Goal: Register for event/course: Sign up to attend an event or enroll in a course

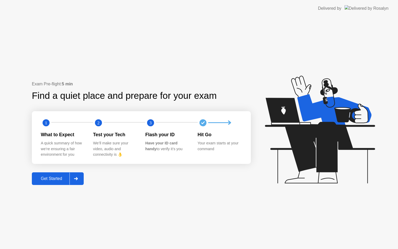
click at [60, 177] on div "Get Started" at bounding box center [51, 178] width 36 height 5
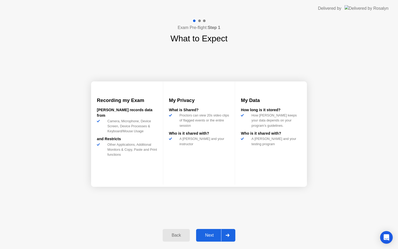
click at [206, 236] on div "Next" at bounding box center [209, 235] width 23 height 5
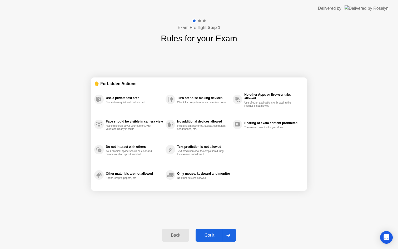
click at [210, 236] on div "Got it" at bounding box center [209, 235] width 25 height 5
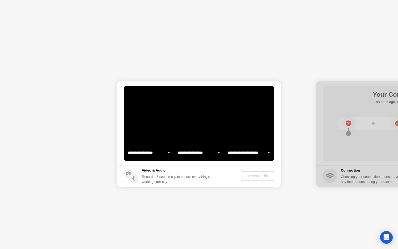
select select "**********"
select select "*******"
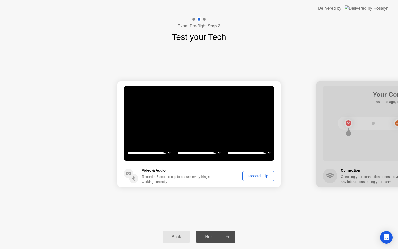
click at [262, 174] on div "Record Clip" at bounding box center [258, 176] width 28 height 4
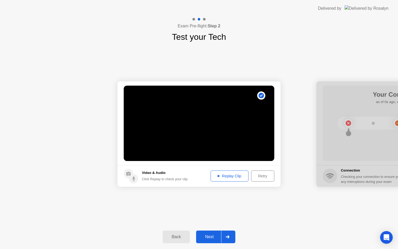
click at [211, 236] on div "Next" at bounding box center [209, 236] width 23 height 5
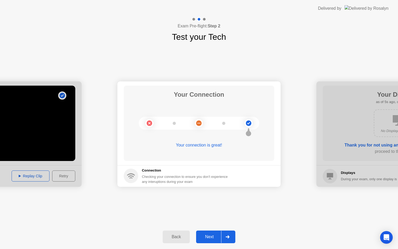
click at [211, 239] on div "Next" at bounding box center [209, 236] width 23 height 5
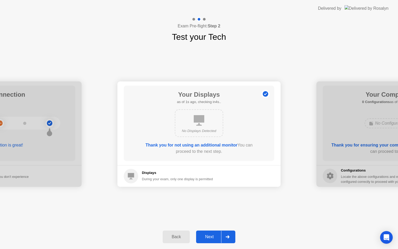
click at [212, 237] on div "Next" at bounding box center [209, 236] width 23 height 5
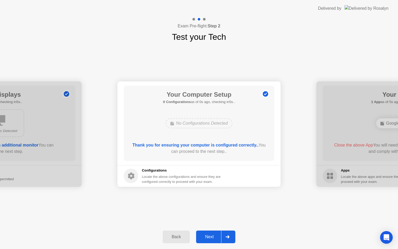
click at [212, 237] on div "Next" at bounding box center [209, 236] width 23 height 5
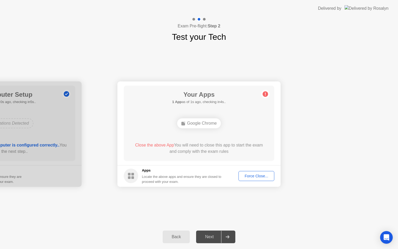
click at [255, 175] on div "Force Close..." at bounding box center [256, 176] width 32 height 4
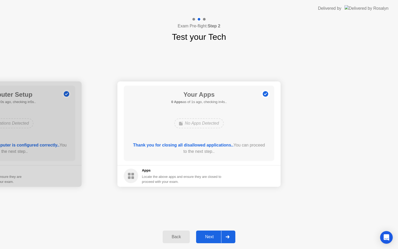
click at [210, 236] on div "Next" at bounding box center [209, 236] width 23 height 5
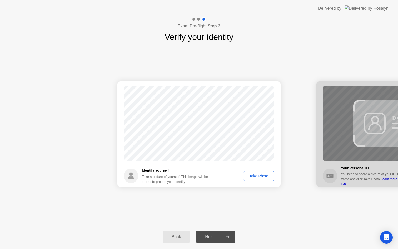
click at [257, 175] on div "Take Photo" at bounding box center [258, 176] width 27 height 4
click at [207, 237] on div "Next" at bounding box center [209, 236] width 23 height 5
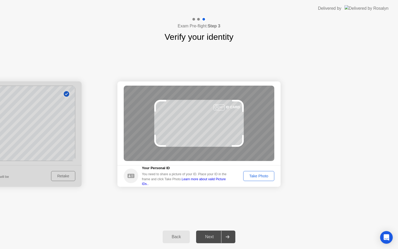
click at [263, 176] on div "Take Photo" at bounding box center [258, 176] width 27 height 4
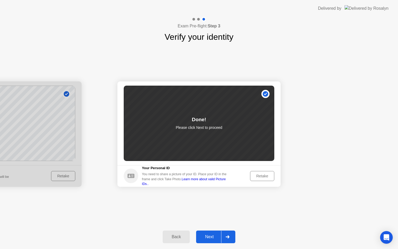
click at [211, 237] on div "Next" at bounding box center [209, 236] width 23 height 5
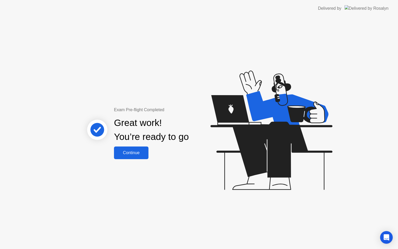
click at [146, 155] on div "Continue" at bounding box center [131, 152] width 31 height 5
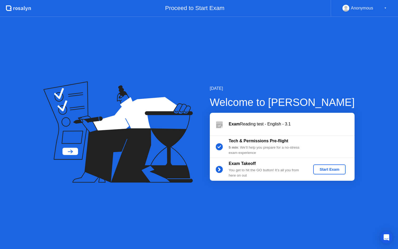
click at [332, 170] on div "Start Exam" at bounding box center [330, 169] width 28 height 4
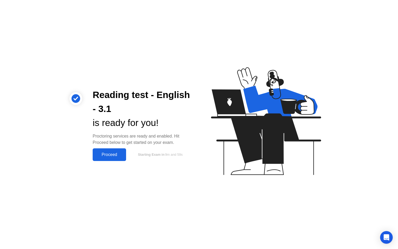
click at [111, 155] on div "Proceed" at bounding box center [109, 154] width 30 height 5
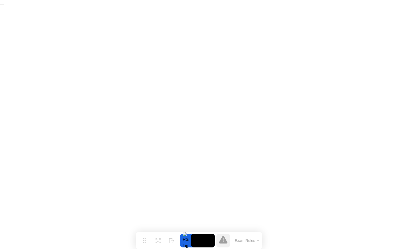
click div "End Proctoring Session"
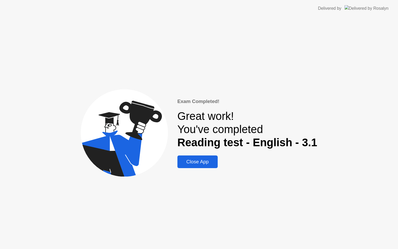
click at [197, 162] on div "Close App" at bounding box center [197, 162] width 37 height 6
